Goal: Transaction & Acquisition: Purchase product/service

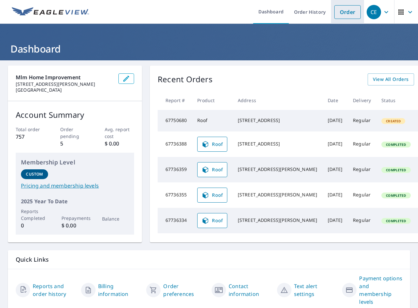
click at [337, 18] on link "Order" at bounding box center [347, 12] width 26 height 14
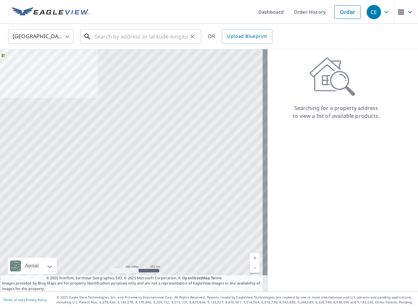
click at [131, 34] on input "text" at bounding box center [140, 36] width 93 height 18
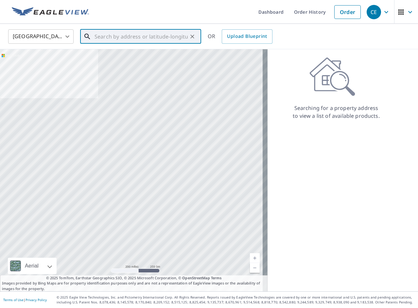
paste input "12818 [PERSON_NAME] Dr"
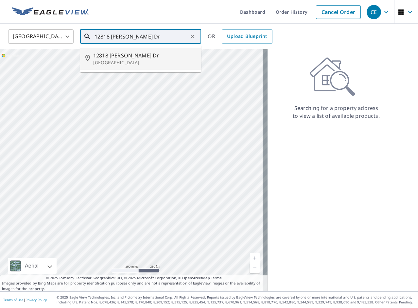
click at [136, 53] on span "12818 [PERSON_NAME] Dr" at bounding box center [144, 56] width 103 height 8
type input "[STREET_ADDRESS][PERSON_NAME][PERSON_NAME]"
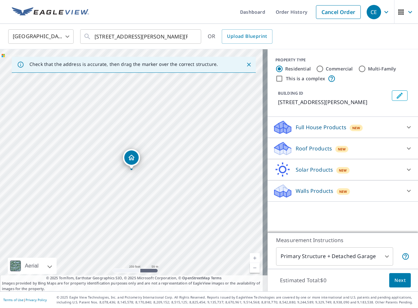
click at [303, 150] on p "Roof Products" at bounding box center [313, 149] width 36 height 8
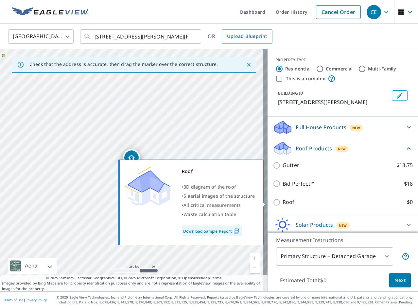
click at [282, 206] on p "Roof" at bounding box center [288, 202] width 12 height 8
click at [280, 206] on input "Roof $0" at bounding box center [277, 203] width 10 height 8
checkbox input "true"
type input "3"
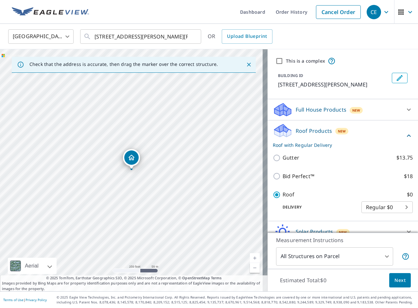
click at [400, 283] on button "Next" at bounding box center [400, 280] width 22 height 15
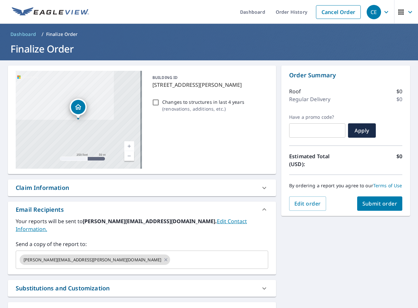
click at [169, 106] on p "( renovations, additions, etc. )" at bounding box center [203, 109] width 82 height 7
click at [159, 105] on input "Changes to structures in last 4 years ( renovations, additions, etc. )" at bounding box center [156, 103] width 8 height 8
checkbox input "true"
click at [362, 207] on span "Submit order" at bounding box center [379, 203] width 35 height 7
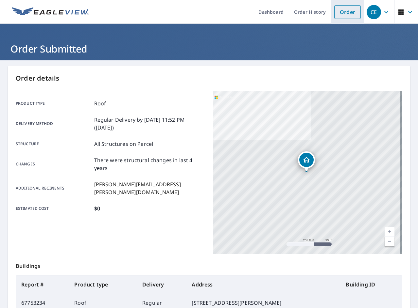
click at [341, 12] on link "Order" at bounding box center [347, 12] width 26 height 14
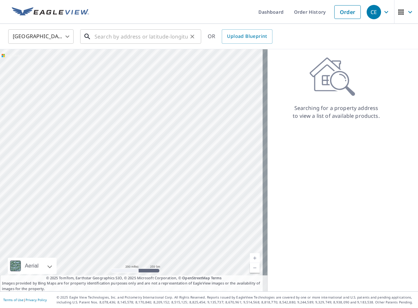
click at [178, 36] on input "text" at bounding box center [140, 36] width 93 height 18
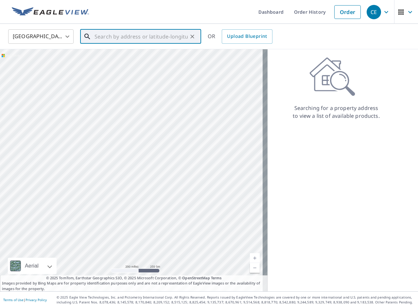
paste input "[STREET_ADDRESS][PERSON_NAME]"
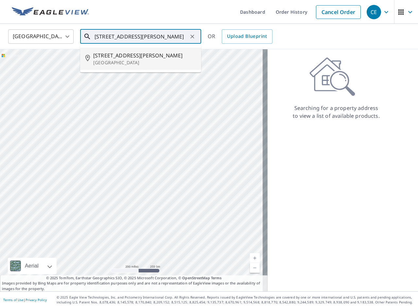
click at [138, 59] on p "[GEOGRAPHIC_DATA]" at bounding box center [144, 62] width 103 height 7
type input "[STREET_ADDRESS][PERSON_NAME]"
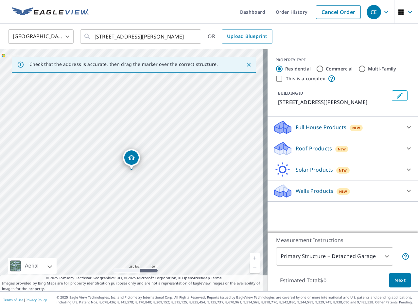
click at [316, 148] on p "Roof Products" at bounding box center [313, 149] width 36 height 8
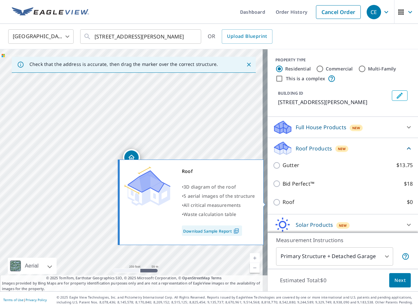
click at [282, 200] on p "Roof" at bounding box center [288, 202] width 12 height 8
click at [282, 200] on input "Roof $0" at bounding box center [277, 203] width 10 height 8
checkbox input "true"
type input "3"
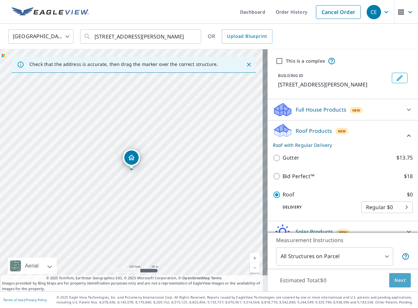
click at [396, 280] on span "Next" at bounding box center [399, 281] width 11 height 8
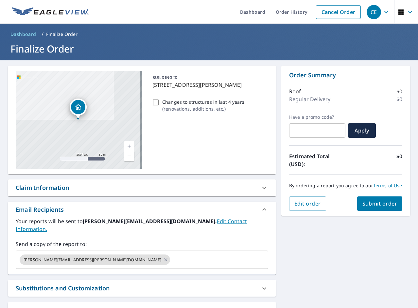
drag, startPoint x: 205, startPoint y: 105, endPoint x: 221, endPoint y: 118, distance: 21.2
click at [205, 105] on p "Changes to structures in last 4 years" at bounding box center [203, 102] width 82 height 7
click at [159, 105] on input "Changes to structures in last 4 years ( renovations, additions, etc. )" at bounding box center [156, 103] width 8 height 8
checkbox input "true"
click at [362, 207] on span "Submit order" at bounding box center [379, 203] width 35 height 7
